Goal: Task Accomplishment & Management: Use online tool/utility

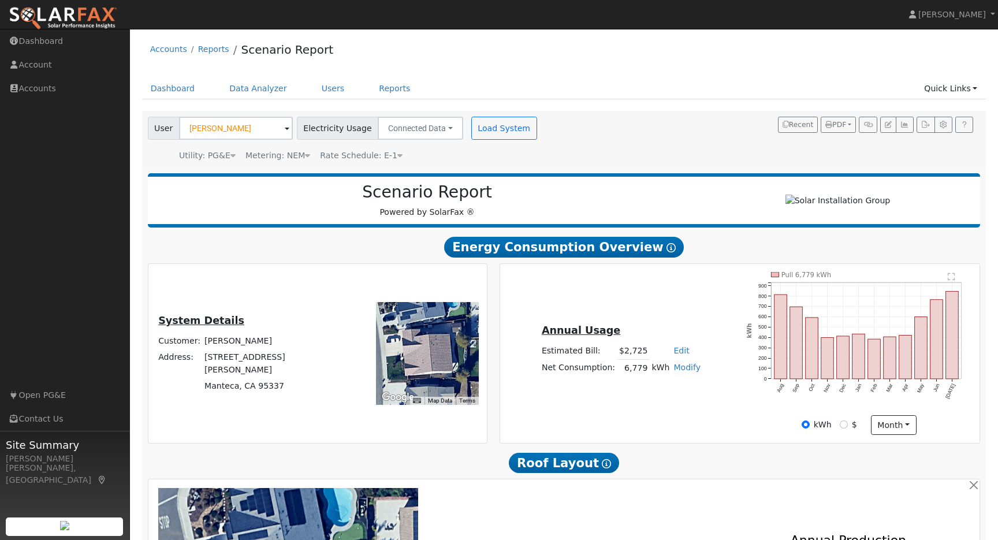
click at [250, 127] on input "Rick McAlice" at bounding box center [236, 128] width 114 height 23
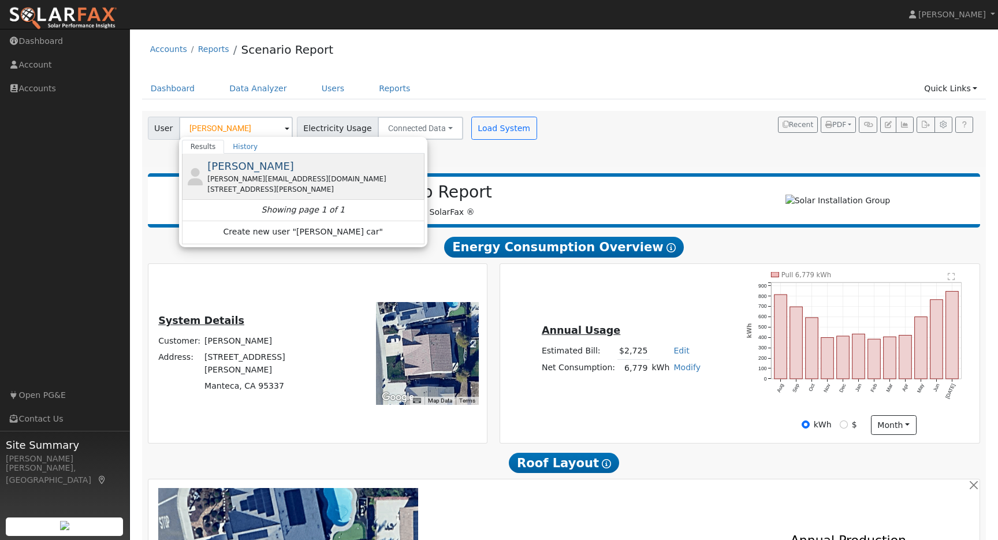
click at [251, 163] on span "Melissa Cardoso" at bounding box center [250, 166] width 87 height 12
type input "[PERSON_NAME]"
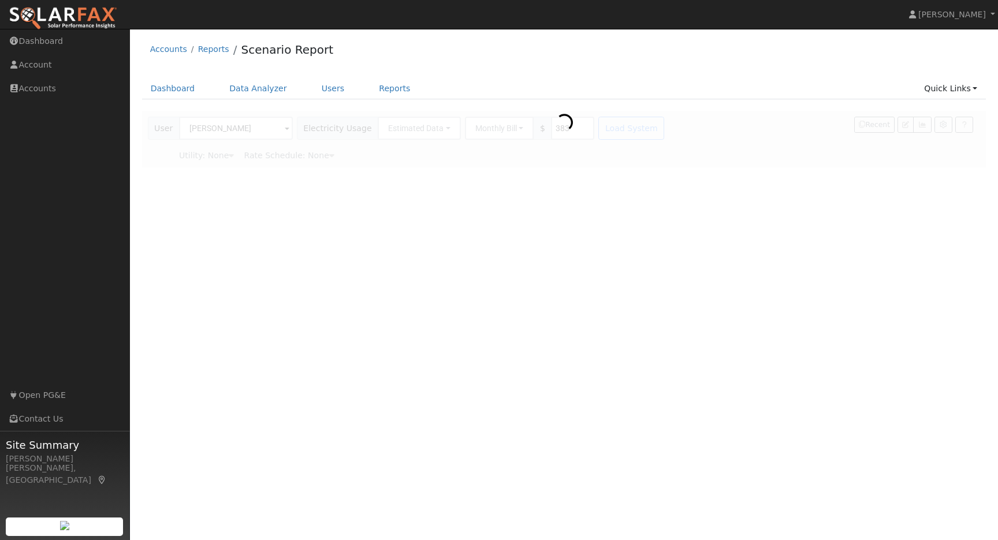
type input "Pacific Gas & Electric"
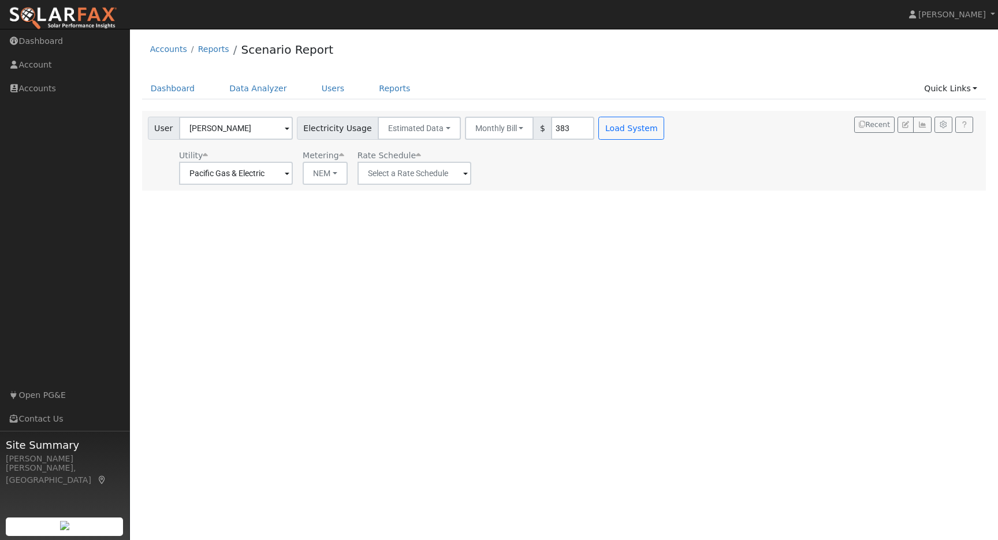
click at [551, 221] on div "User Profile First name Last name Email Email Notifications No Emails No Emails…" at bounding box center [564, 284] width 868 height 511
click at [619, 131] on button "Load System" at bounding box center [632, 128] width 66 height 23
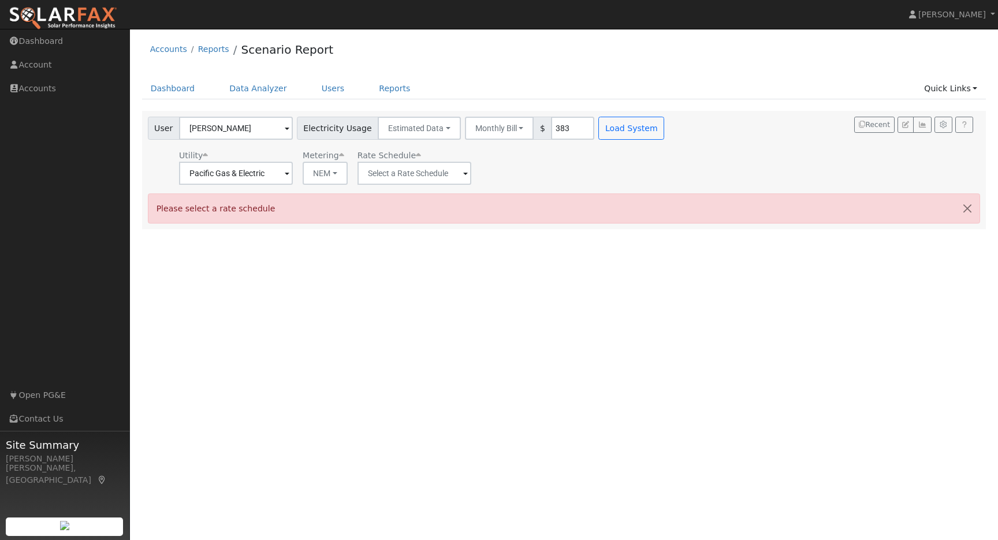
click at [540, 381] on div "User Profile First name Last name Email Email Notifications No Emails No Emails…" at bounding box center [564, 284] width 868 height 511
click at [978, 92] on link "Quick Links" at bounding box center [951, 88] width 70 height 21
click at [943, 127] on link "Quick Connect" at bounding box center [928, 129] width 117 height 16
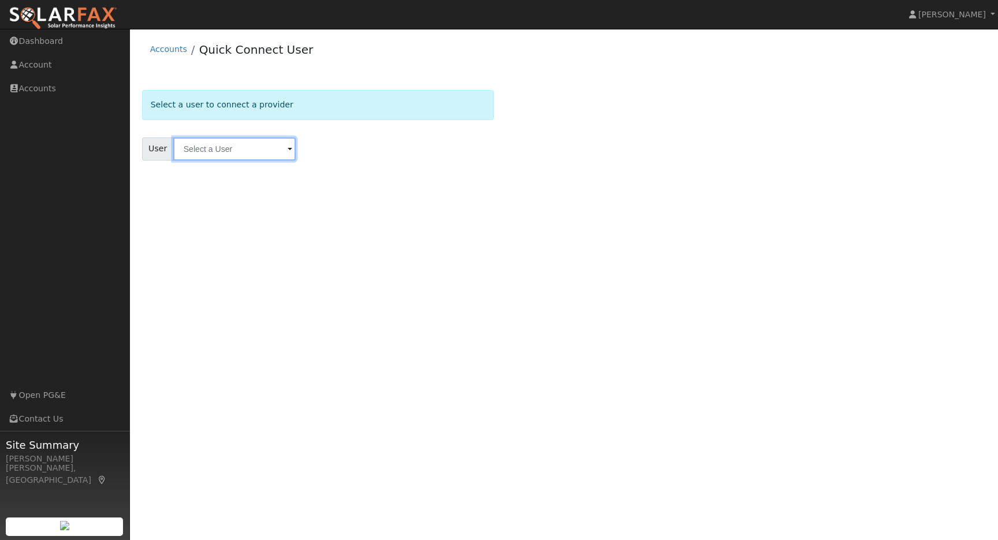
click at [211, 151] on input "text" at bounding box center [234, 149] width 122 height 23
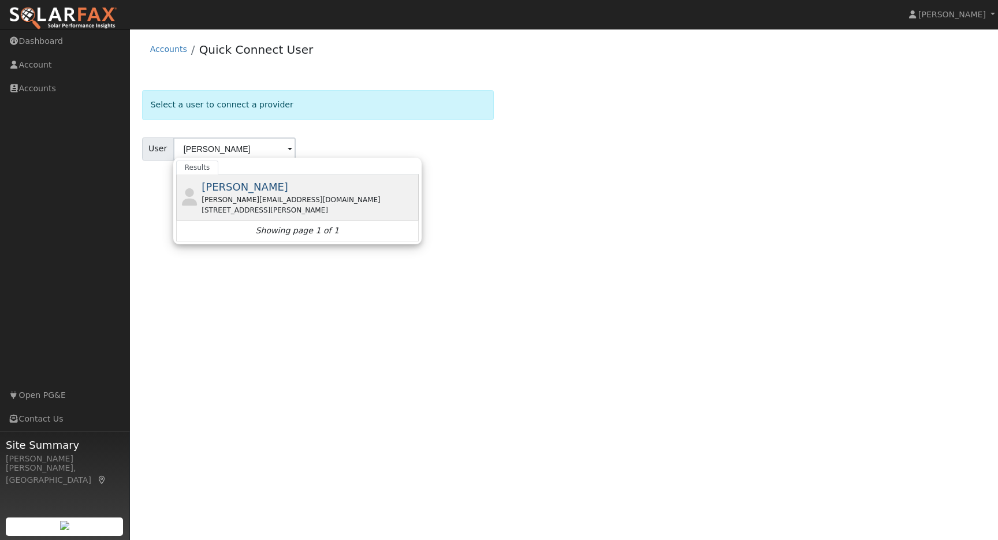
click at [239, 188] on span "[PERSON_NAME]" at bounding box center [245, 187] width 87 height 12
type input "[PERSON_NAME]"
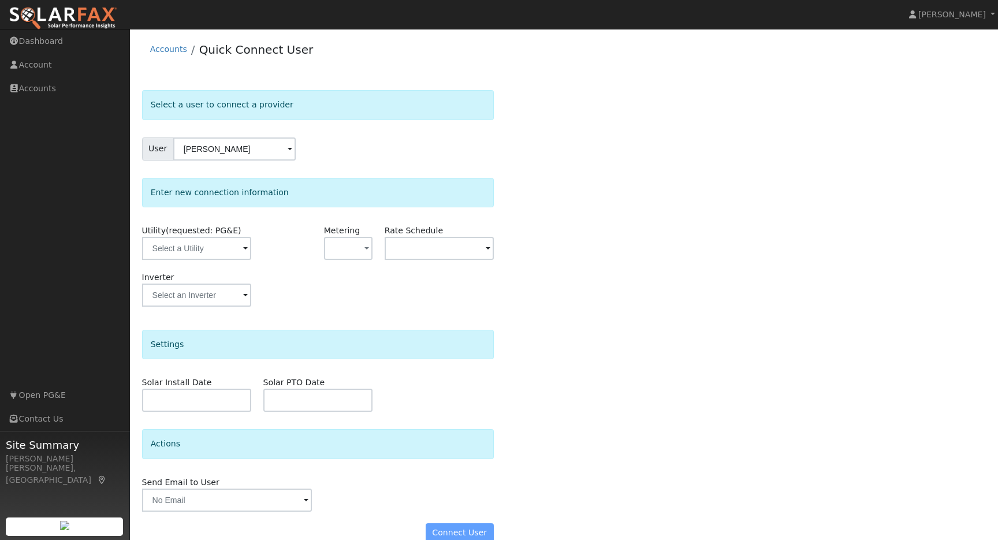
click at [243, 251] on span at bounding box center [245, 249] width 5 height 13
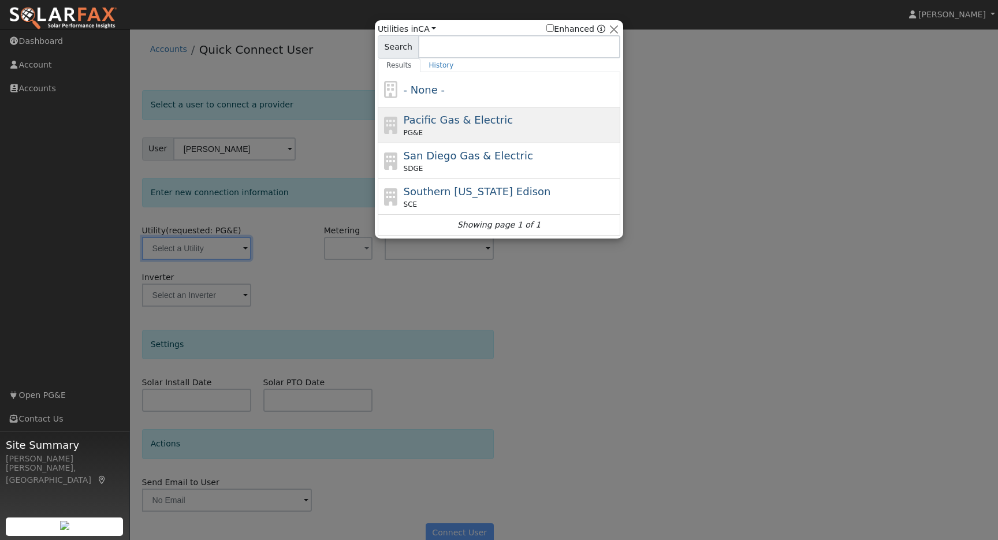
click at [418, 138] on span "PG&E" at bounding box center [413, 133] width 19 height 10
type input "PG&E"
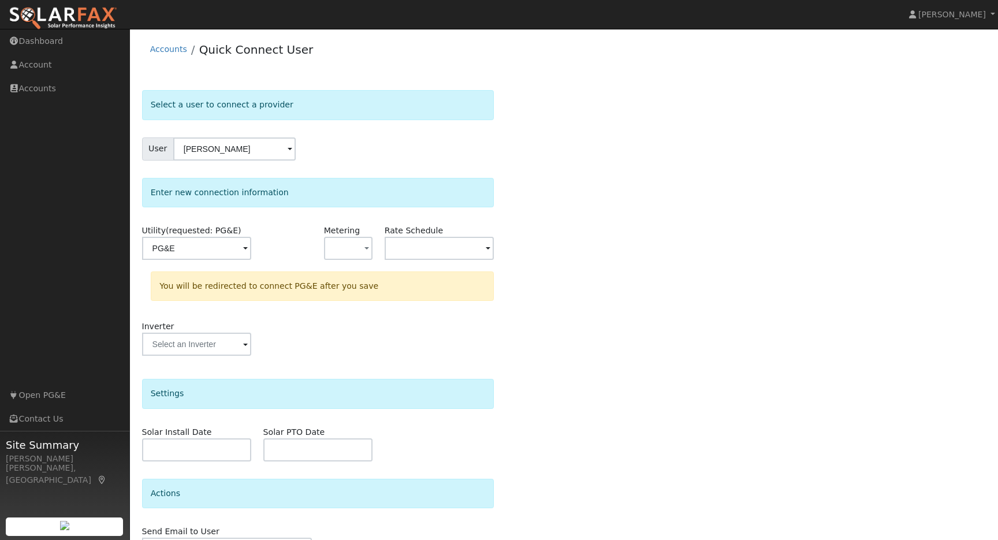
click at [704, 335] on div "Select a user to connect a provider User Melissa Cardoso Account Default Accoun…" at bounding box center [564, 346] width 845 height 513
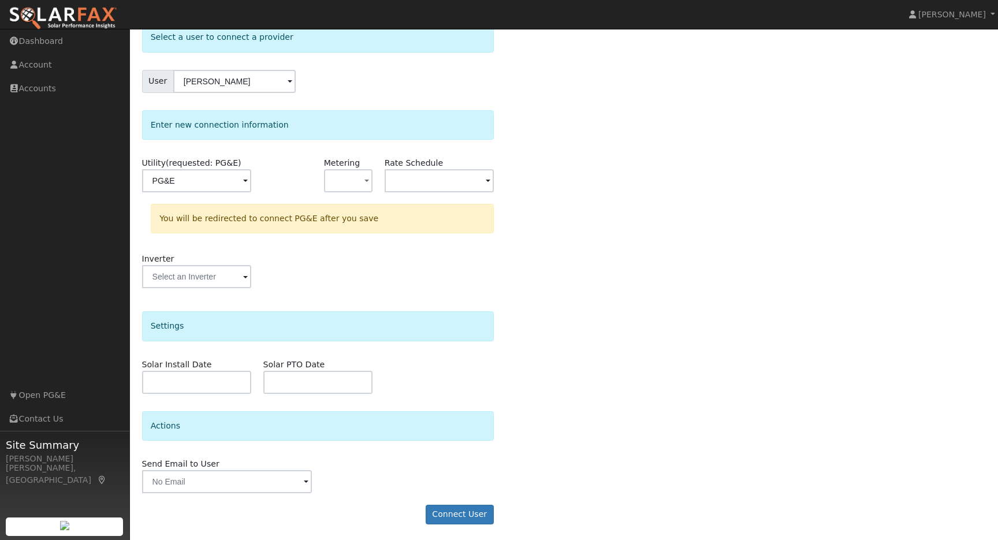
scroll to position [69, 0]
click at [473, 513] on button "Connect User" at bounding box center [460, 513] width 68 height 20
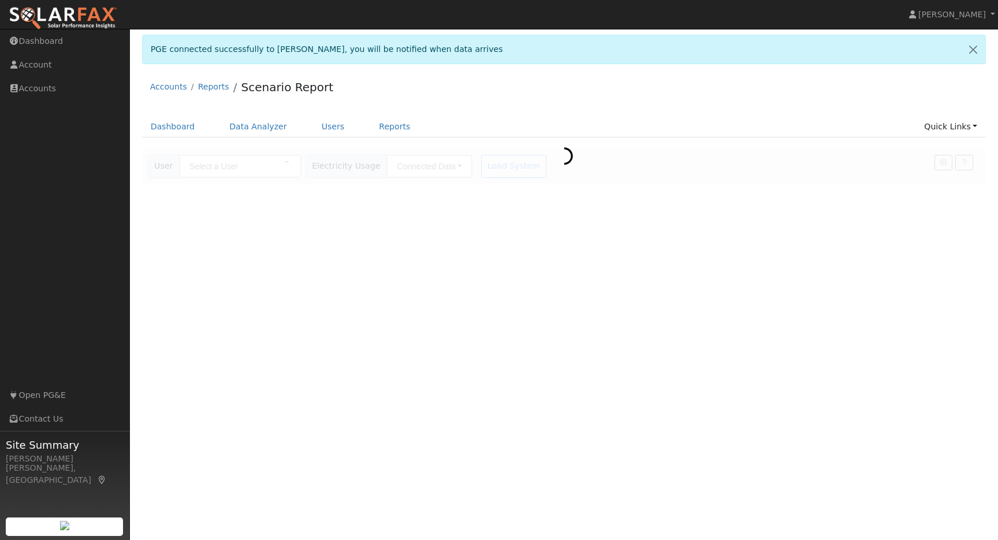
type input "[PERSON_NAME]"
type input "Pacific Gas & Electric"
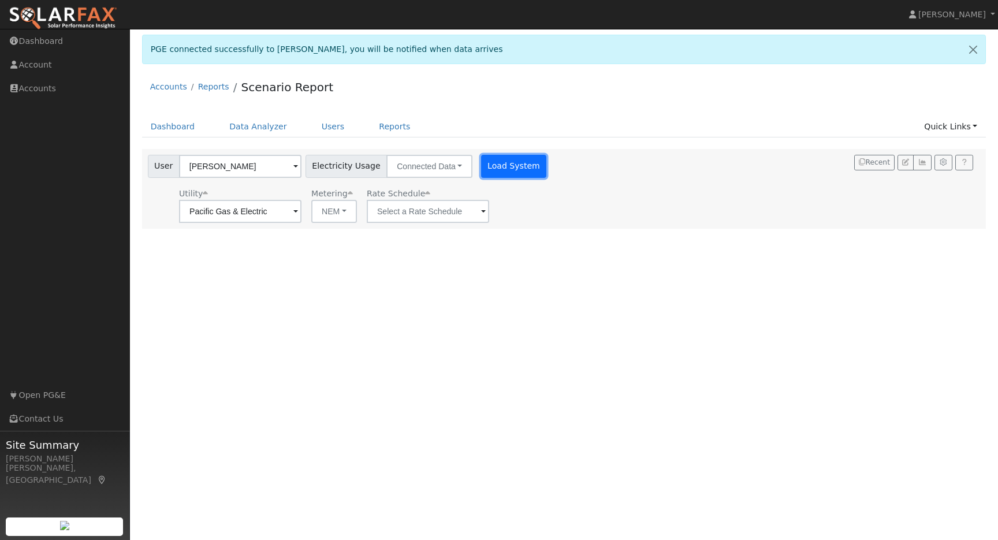
click at [488, 164] on button "Load System" at bounding box center [514, 166] width 66 height 23
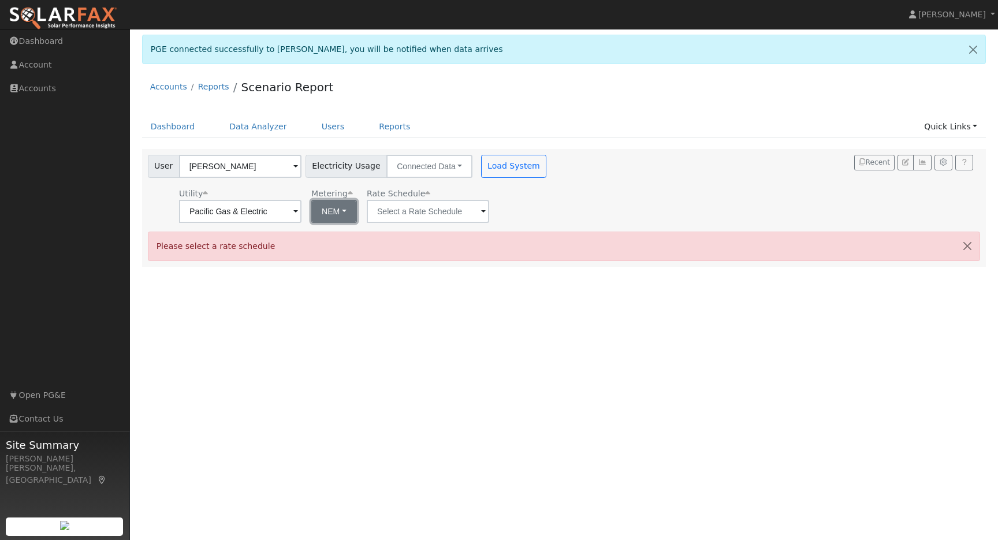
click at [335, 215] on button "NEM" at bounding box center [334, 211] width 46 height 23
click at [322, 257] on link "NBT" at bounding box center [341, 253] width 80 height 16
type input "E-ELEC"
click at [442, 302] on div "User Profile First name Last name Email Email Notifications No Emails No Emails…" at bounding box center [564, 284] width 868 height 511
click at [298, 213] on span at bounding box center [296, 212] width 5 height 13
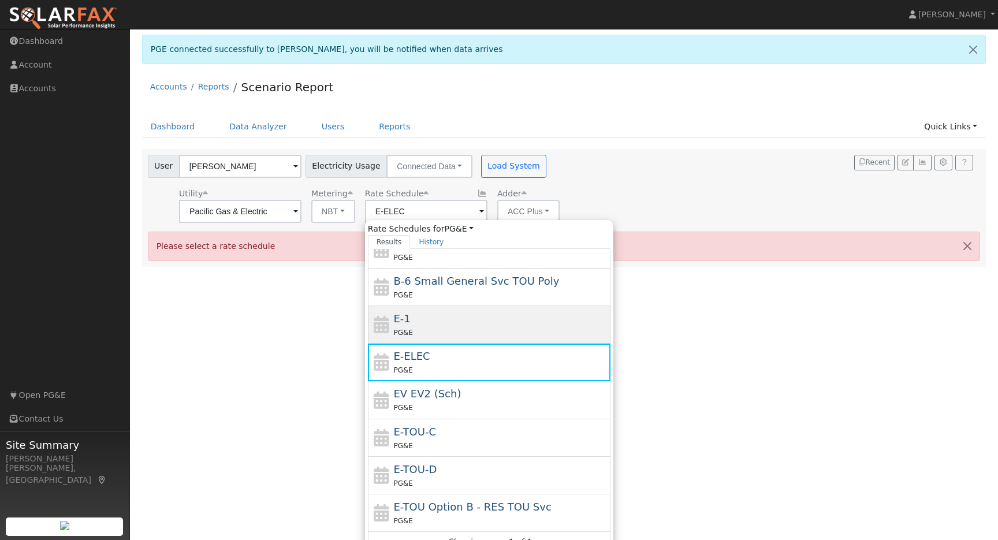
scroll to position [127, 0]
click at [813, 421] on div "User Profile First name Last name Email Email Notifications No Emails No Emails…" at bounding box center [564, 284] width 868 height 511
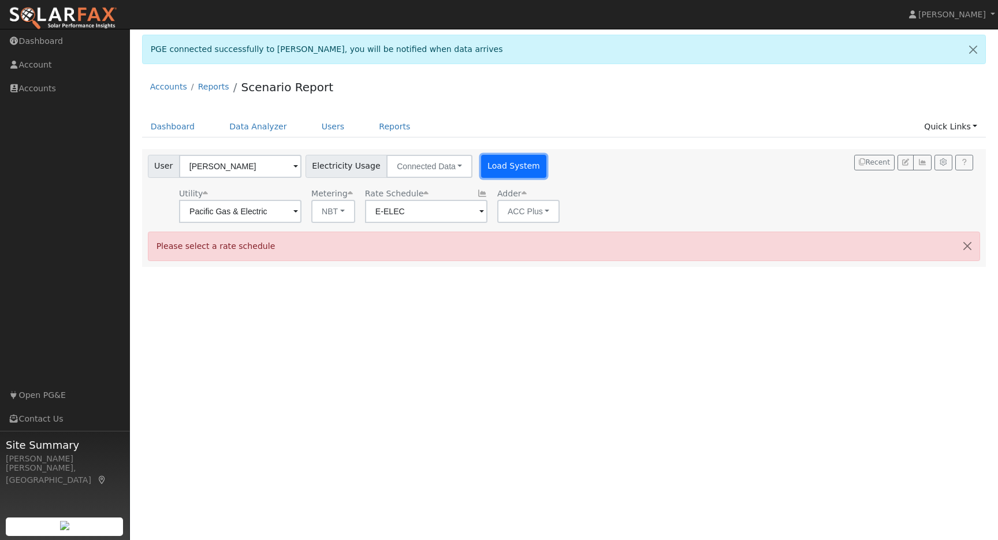
click at [505, 164] on button "Load System" at bounding box center [514, 166] width 66 height 23
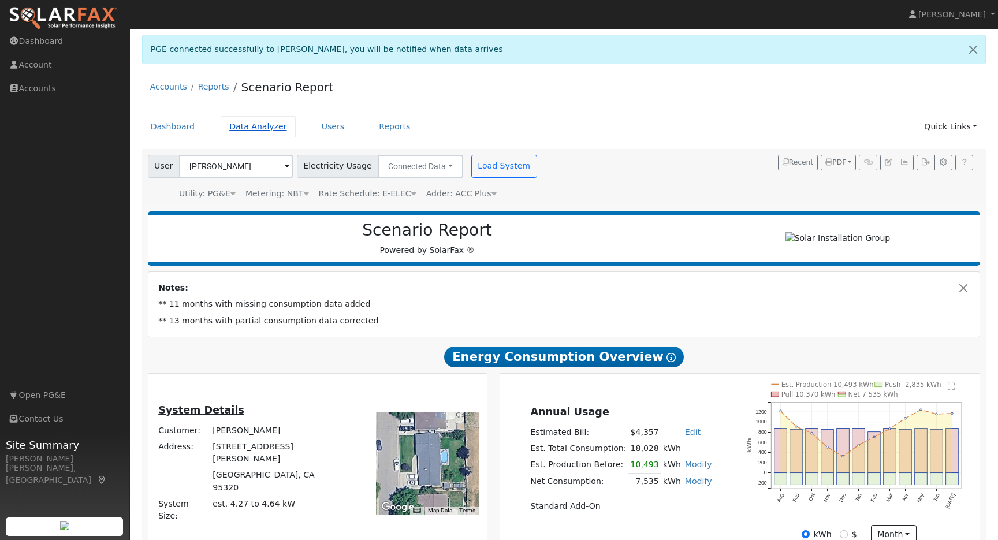
click at [257, 125] on link "Data Analyzer" at bounding box center [258, 126] width 75 height 21
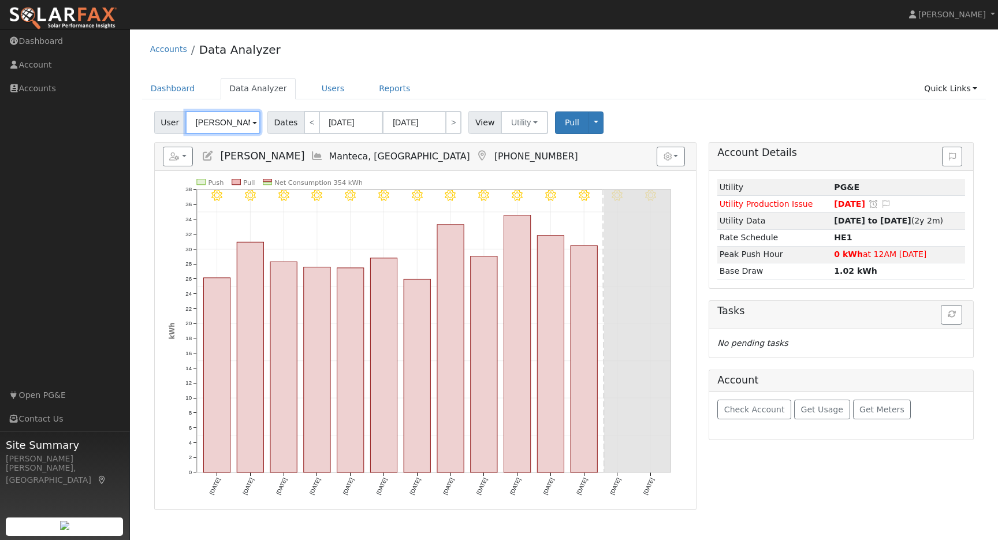
drag, startPoint x: 249, startPoint y: 124, endPoint x: 192, endPoint y: 118, distance: 56.9
click at [192, 118] on input "Todd Johnson" at bounding box center [222, 122] width 75 height 23
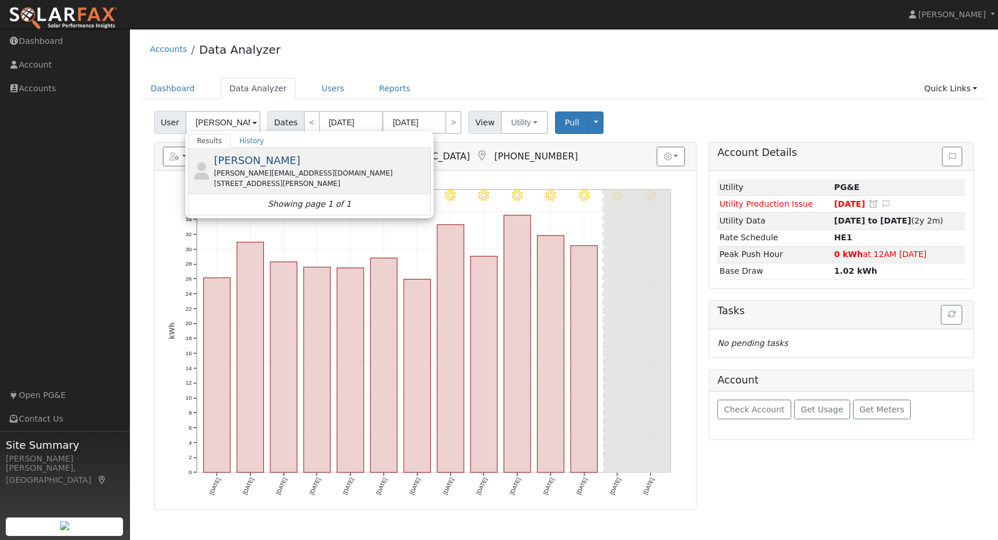
click at [244, 158] on span "[PERSON_NAME]" at bounding box center [257, 160] width 87 height 12
type input "[PERSON_NAME]"
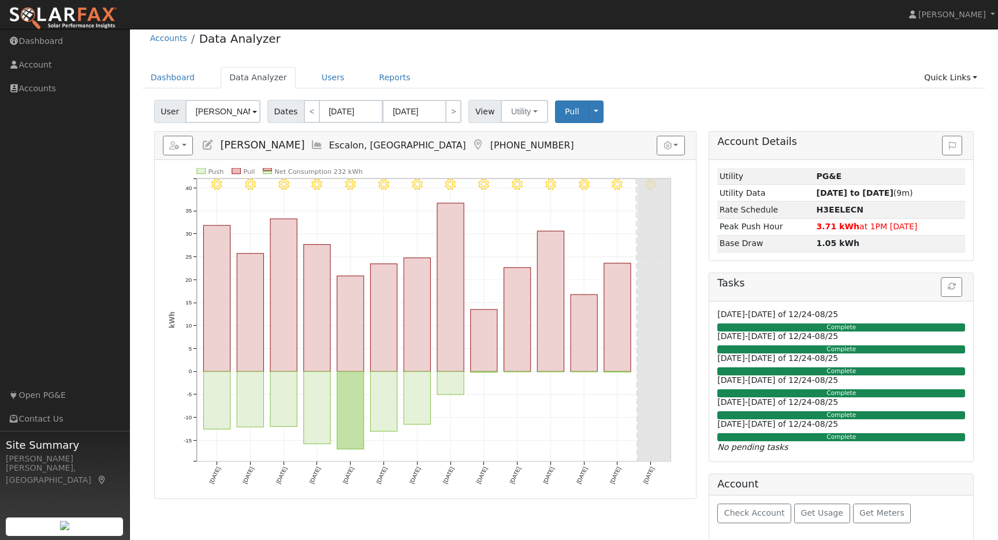
scroll to position [21, 0]
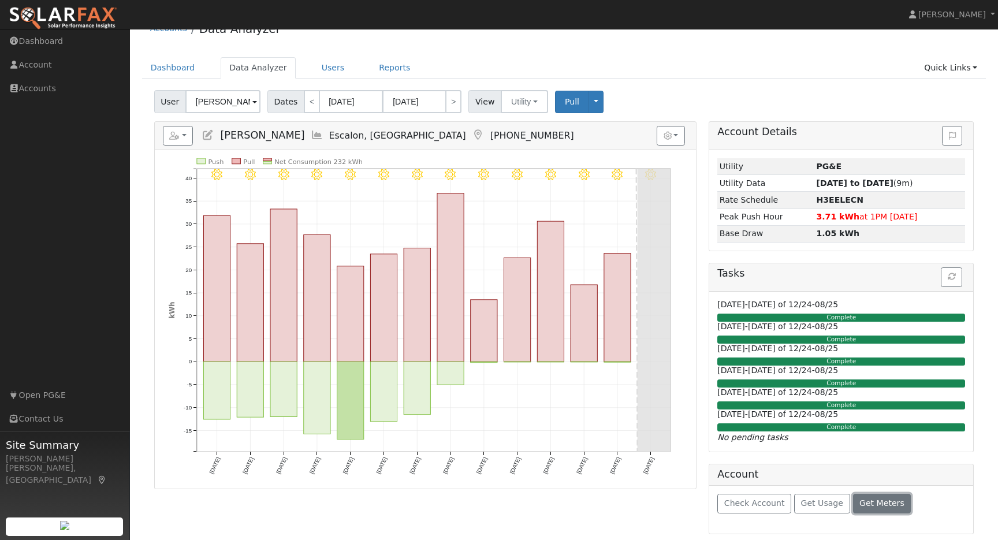
click at [866, 500] on span "Get Meters" at bounding box center [882, 503] width 45 height 9
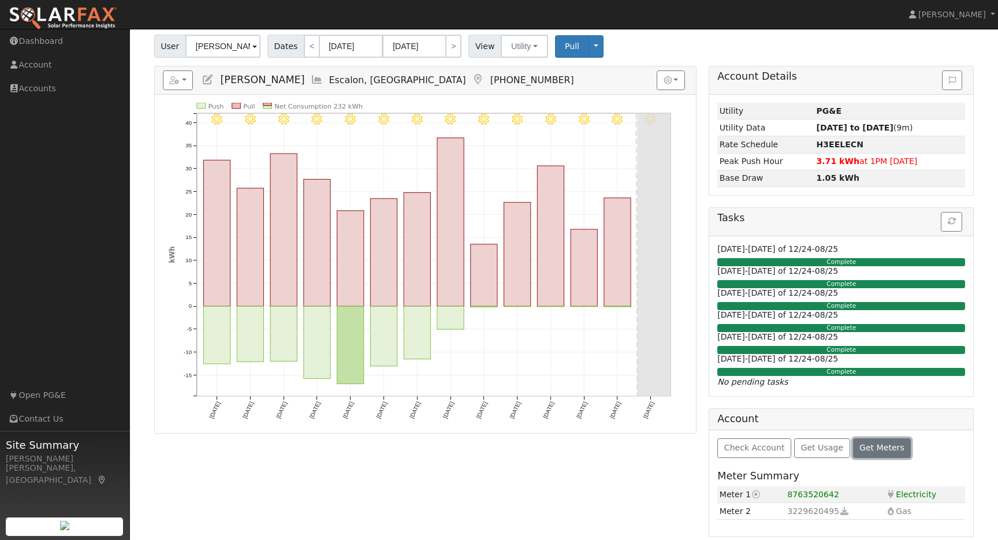
scroll to position [79, 0]
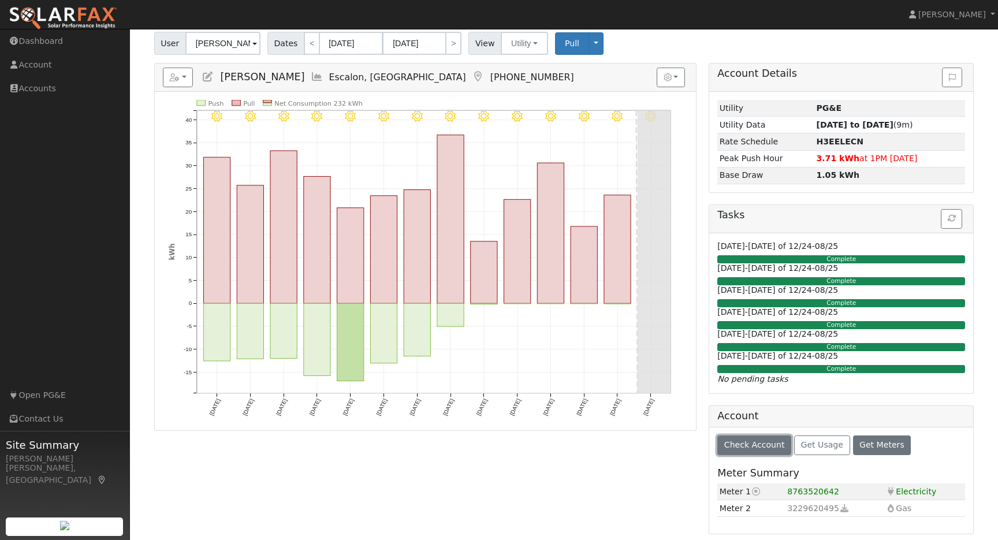
click at [775, 446] on span "Check Account" at bounding box center [755, 444] width 61 height 9
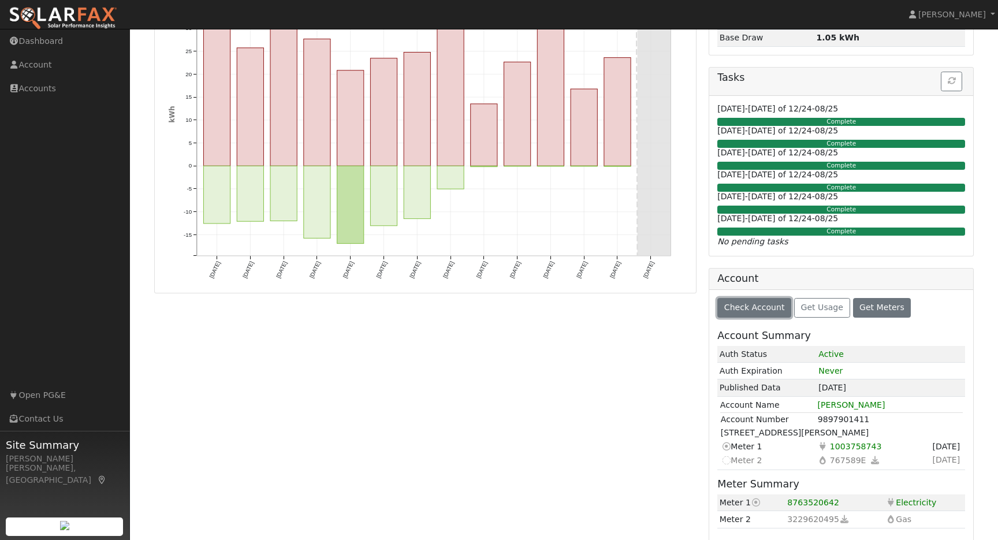
scroll to position [227, 0]
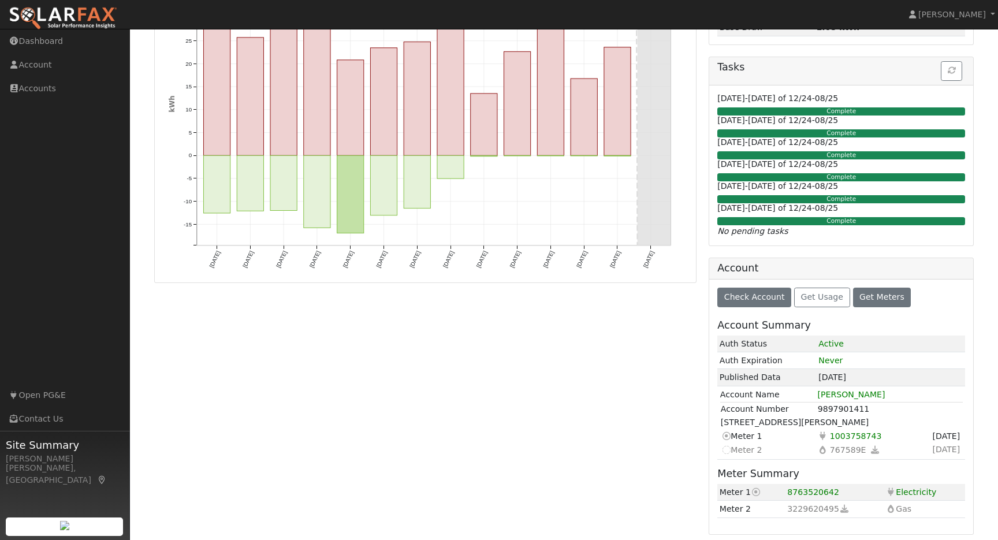
click at [807, 456] on td "Not selectable Meter 2" at bounding box center [769, 450] width 97 height 14
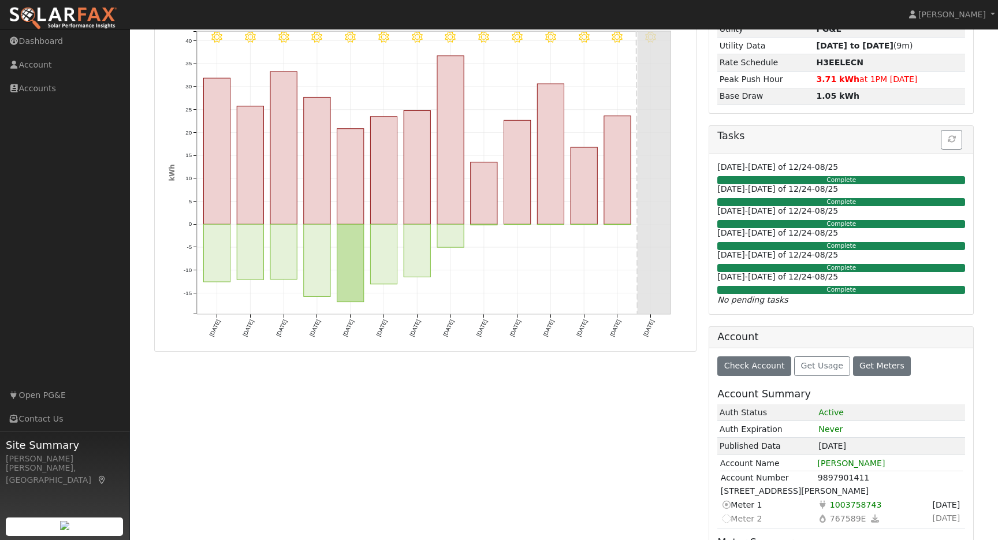
scroll to position [0, 0]
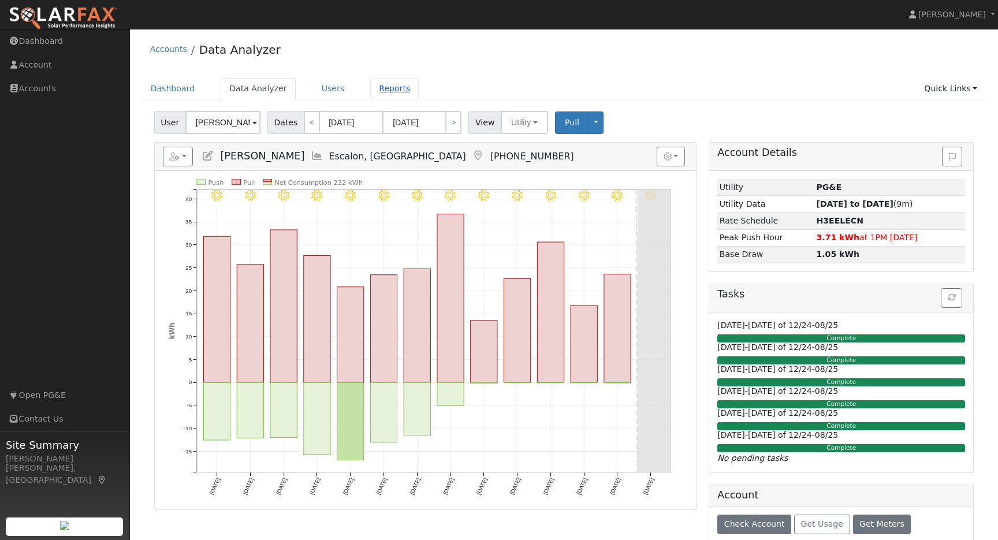
click at [387, 93] on link "Reports" at bounding box center [394, 88] width 49 height 21
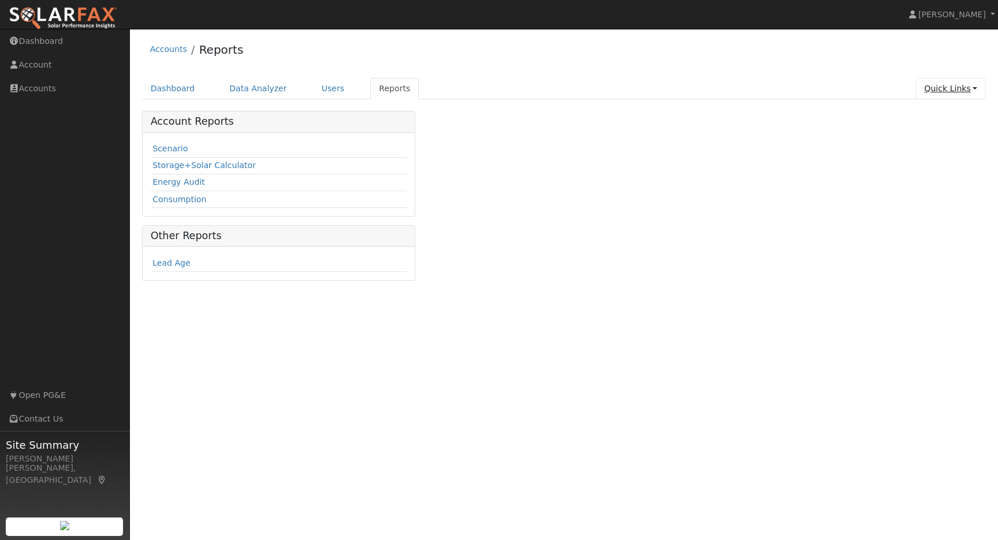
click at [976, 91] on link "Quick Links" at bounding box center [951, 88] width 70 height 21
click at [942, 152] on link "Run a Scenario Report" at bounding box center [928, 155] width 117 height 16
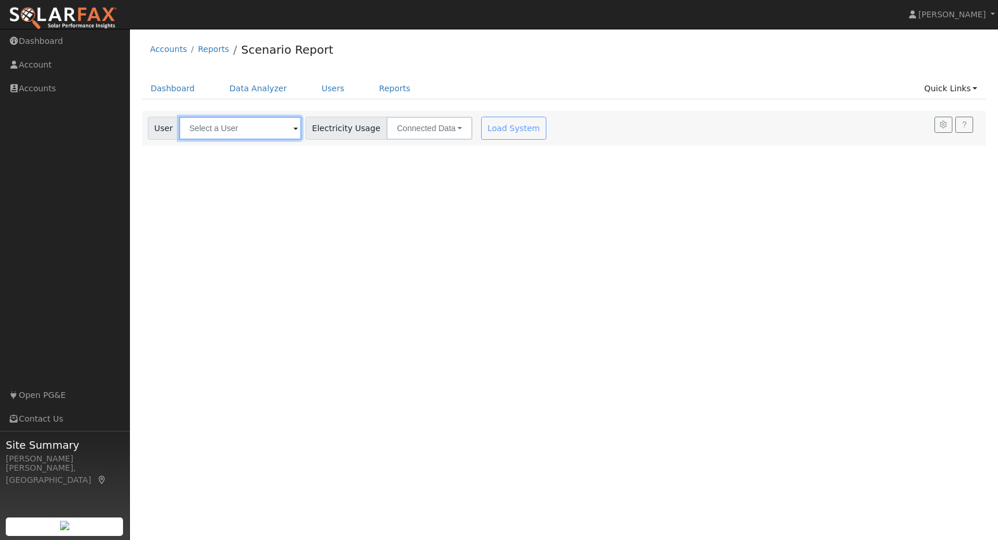
click at [257, 129] on input "text" at bounding box center [240, 128] width 122 height 23
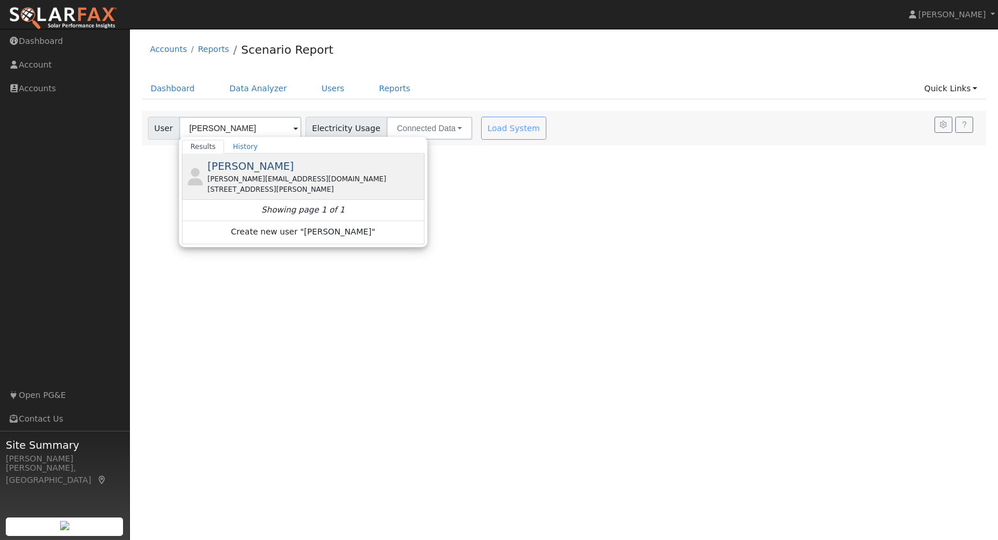
click at [257, 166] on span "[PERSON_NAME]" at bounding box center [250, 166] width 87 height 12
type input "[PERSON_NAME]"
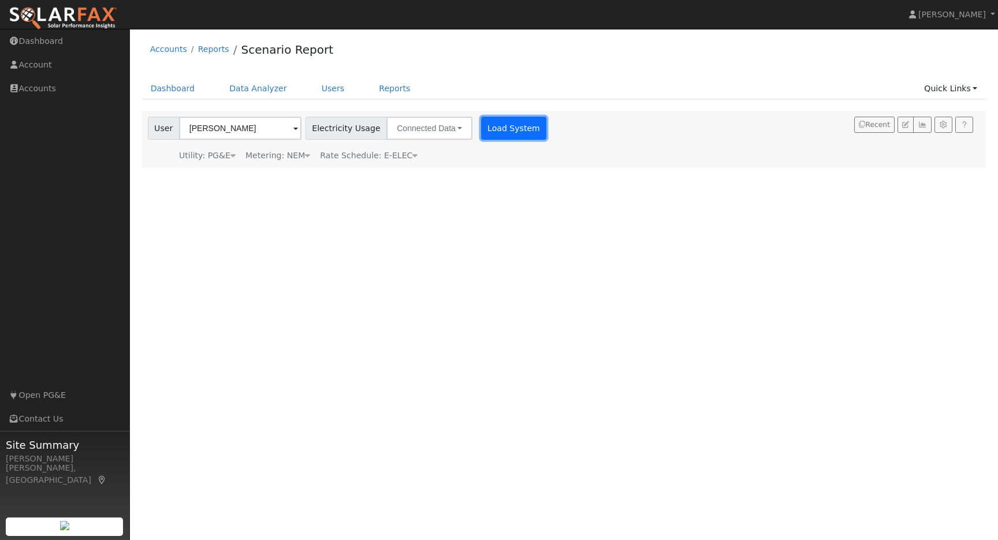
click at [492, 135] on button "Load System" at bounding box center [514, 128] width 66 height 23
